Goal: Task Accomplishment & Management: Manage account settings

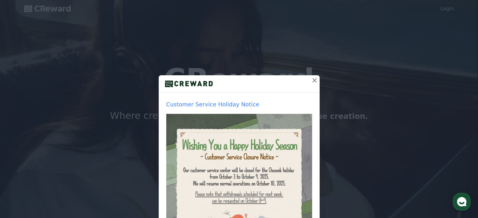
click at [447, 9] on div "Customer Service Holiday Notice Hide for a week Close" at bounding box center [239, 149] width 478 height 299
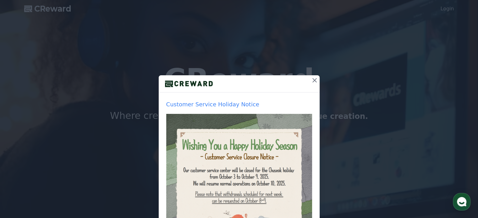
click at [312, 80] on icon at bounding box center [314, 80] width 4 height 4
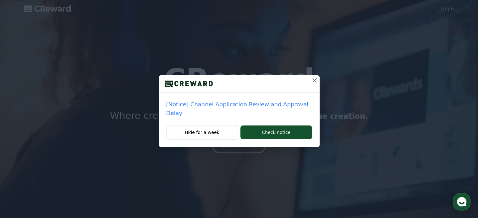
click at [312, 80] on icon at bounding box center [314, 80] width 4 height 4
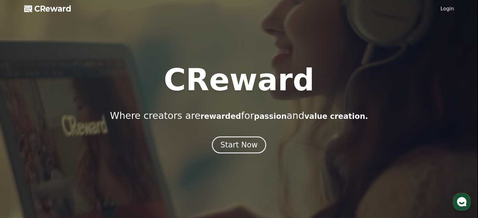
click at [442, 10] on link "Login" at bounding box center [447, 9] width 14 height 8
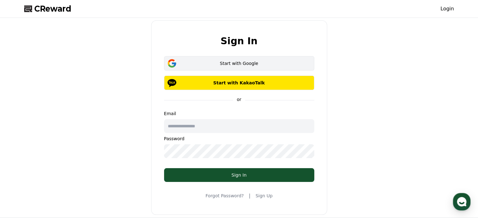
click at [225, 66] on div "Start with Google" at bounding box center [239, 63] width 132 height 6
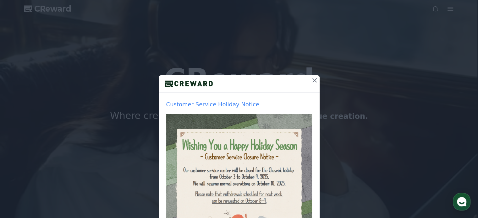
click at [311, 82] on icon at bounding box center [315, 81] width 8 height 8
